Goal: Navigation & Orientation: Go to known website

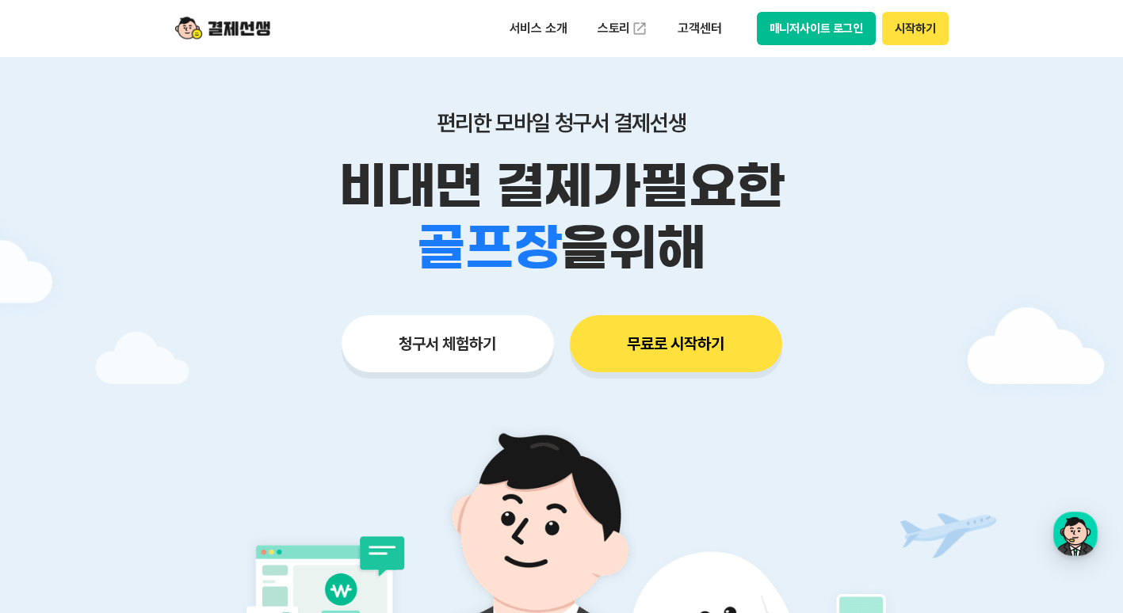
scroll to position [79, 0]
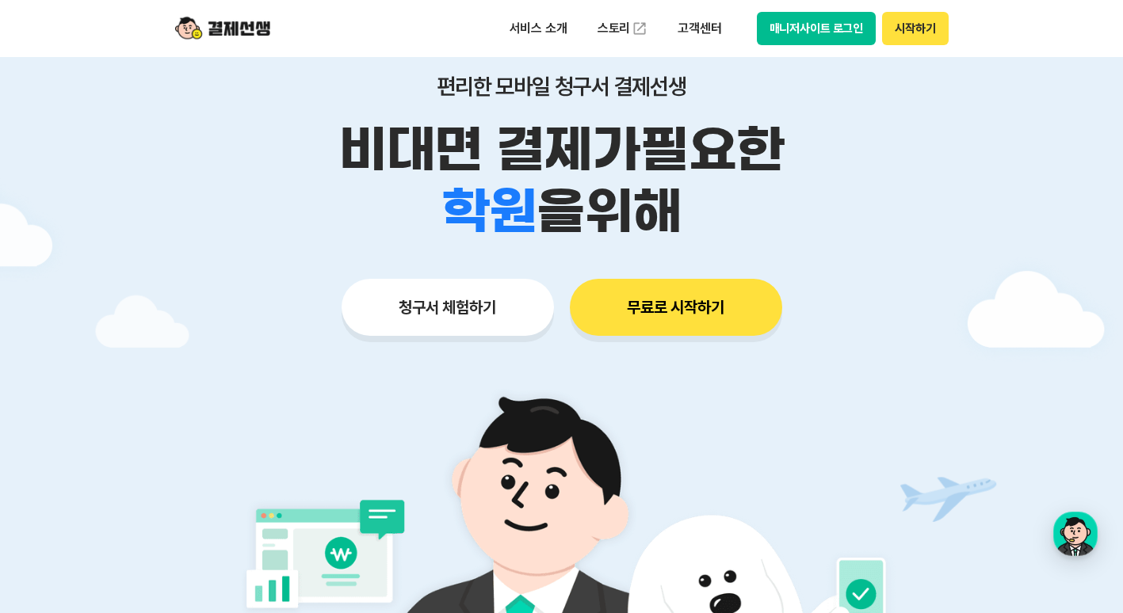
click at [918, 28] on button "시작하기" at bounding box center [915, 28] width 66 height 33
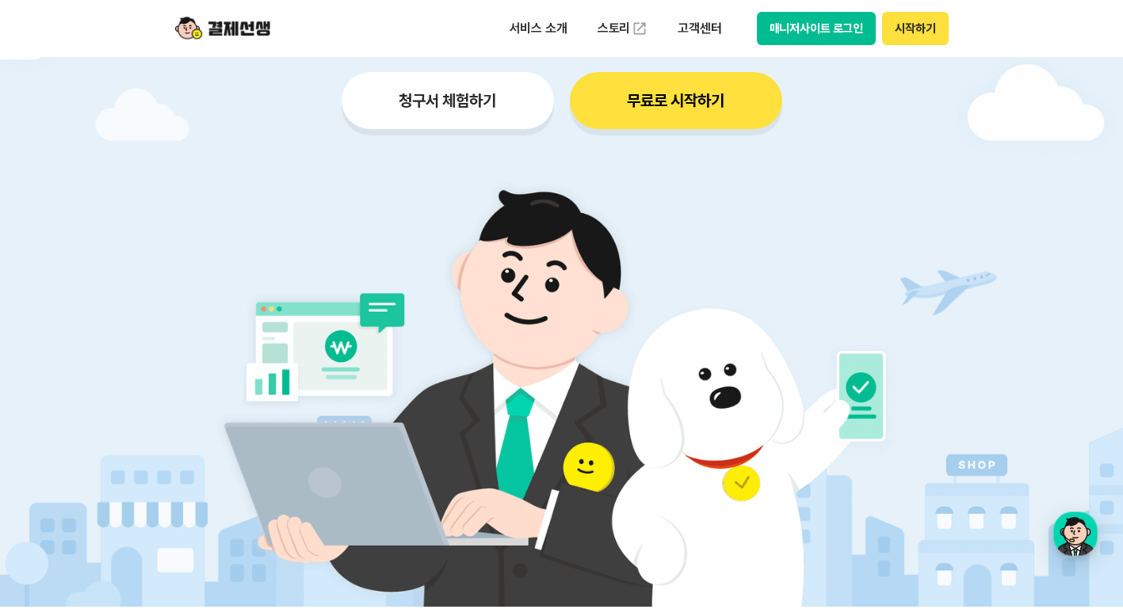
scroll to position [317, 0]
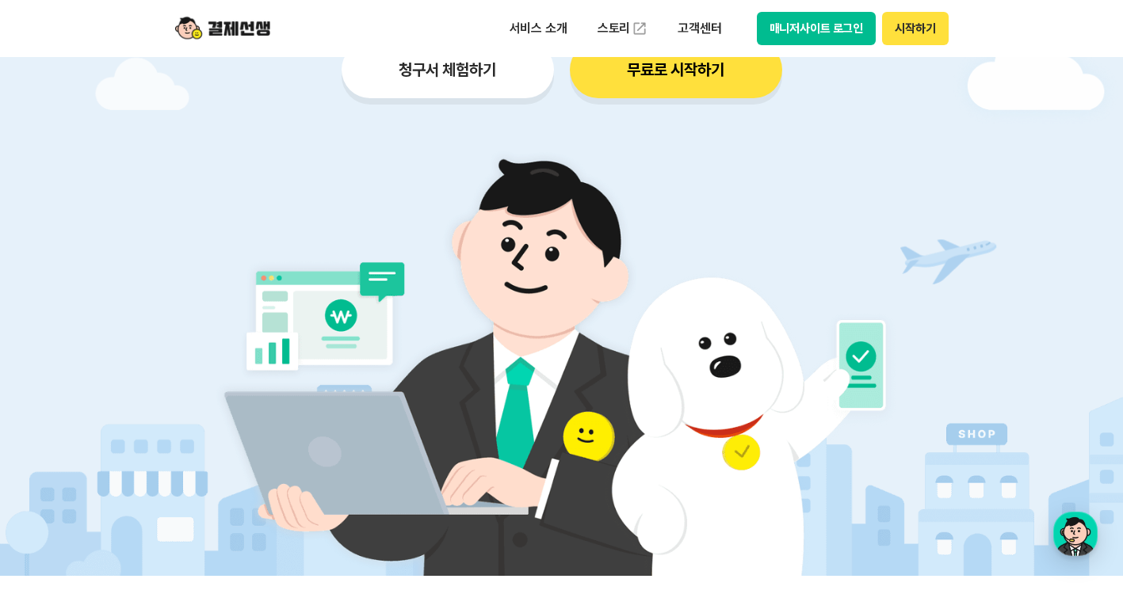
click at [875, 382] on img at bounding box center [561, 354] width 741 height 444
click at [214, 188] on img at bounding box center [561, 354] width 741 height 444
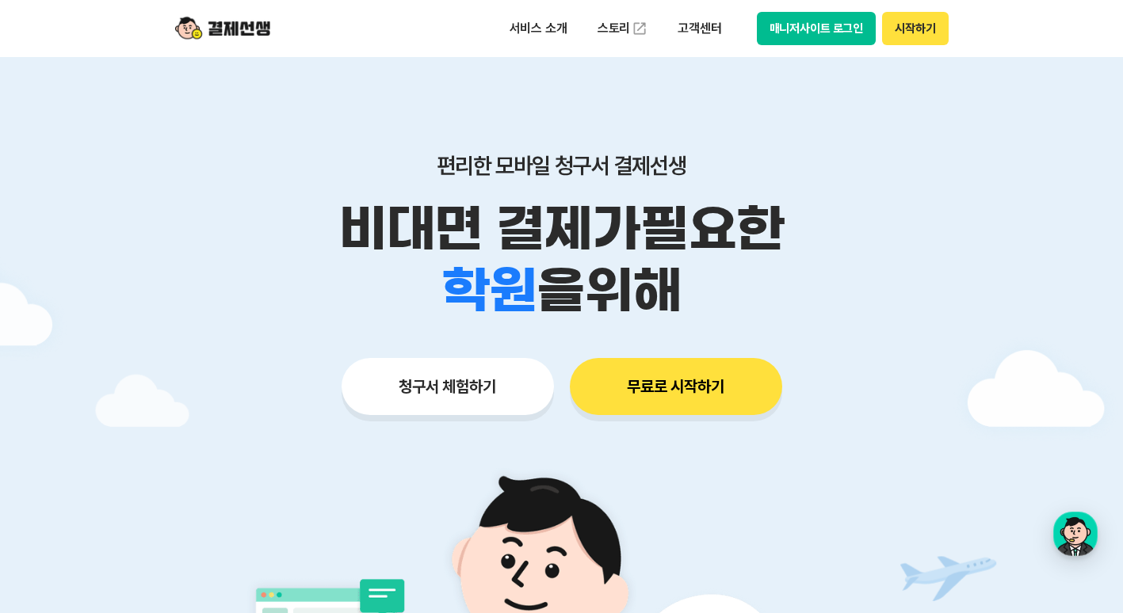
click at [785, 33] on button "매니저사이트 로그인" at bounding box center [817, 28] width 120 height 33
drag, startPoint x: 338, startPoint y: 209, endPoint x: 719, endPoint y: 286, distance: 388.7
click at [719, 286] on div "비대면 결제가 필요한 학원 공부방 호텔 쇼핑몰 병원 배달 보험사 항공사 골프장 을 위해" at bounding box center [561, 260] width 811 height 124
drag, startPoint x: 719, startPoint y: 286, endPoint x: 607, endPoint y: 216, distance: 132.4
click at [607, 216] on p "비대면 결제가 필요한" at bounding box center [561, 229] width 811 height 62
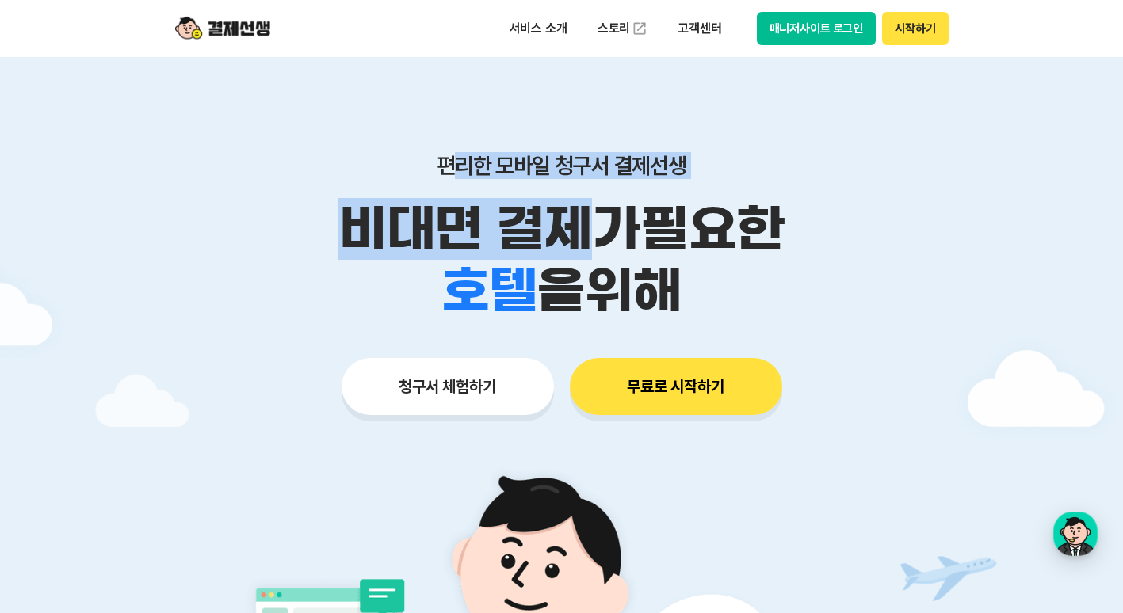
drag, startPoint x: 448, startPoint y: 161, endPoint x: 601, endPoint y: 194, distance: 156.5
click at [601, 194] on div "편리한 모바일 청구서 결제선생 비대면 결제가 필요한 학원 공부방 호텔 쇼핑몰 병원 배달 보험사 항공사 골프장 을 위해" at bounding box center [561, 237] width 811 height 170
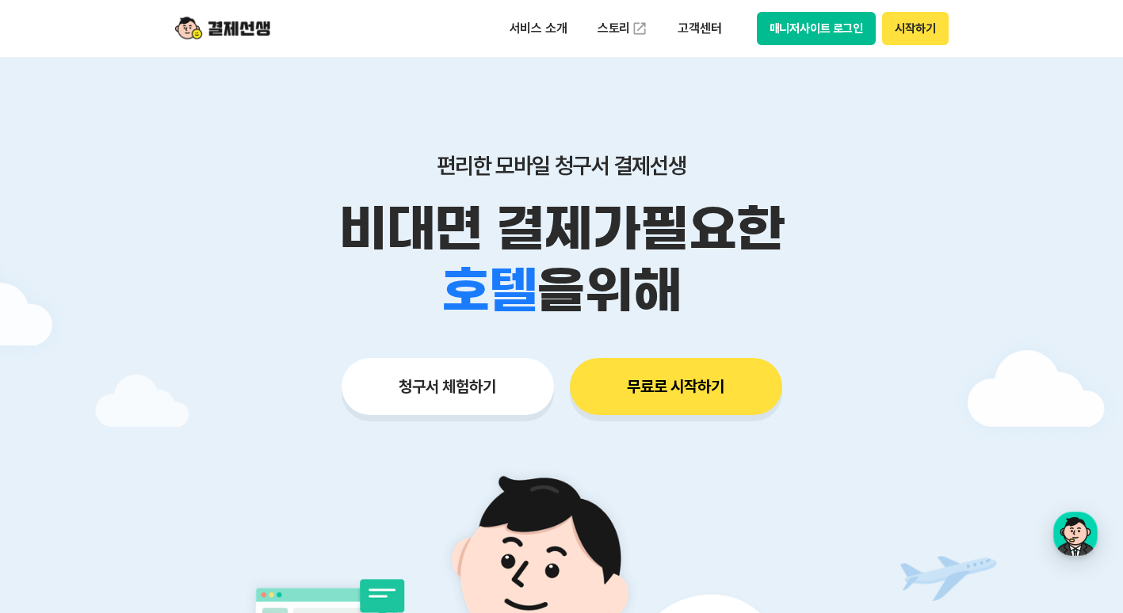
drag, startPoint x: 601, startPoint y: 194, endPoint x: 625, endPoint y: 111, distance: 86.7
click at [641, 198] on p "비대면 결제가 필요한" at bounding box center [561, 229] width 811 height 62
